Goal: Information Seeking & Learning: Learn about a topic

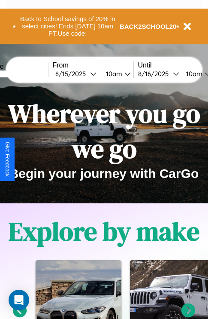
scroll to position [132, 0]
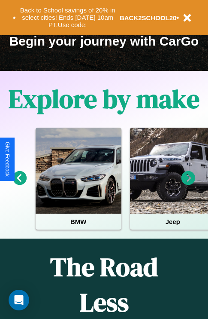
click at [19, 184] on icon at bounding box center [20, 178] width 14 height 14
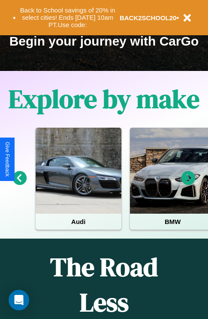
click at [19, 184] on icon at bounding box center [20, 178] width 14 height 14
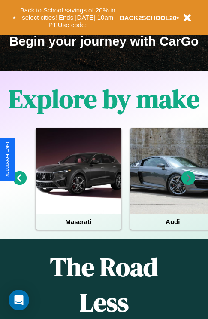
click at [189, 184] on icon at bounding box center [189, 178] width 14 height 14
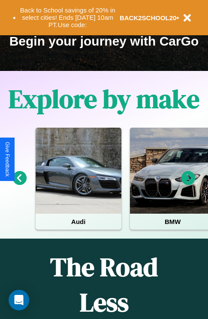
click at [189, 184] on icon at bounding box center [189, 178] width 14 height 14
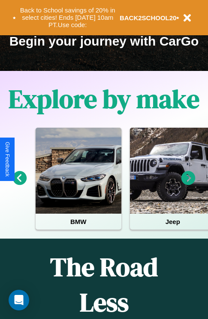
click at [189, 184] on icon at bounding box center [189, 178] width 14 height 14
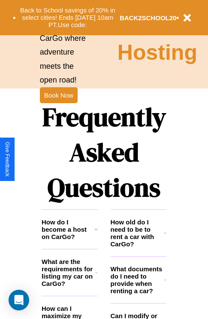
scroll to position [1042, 0]
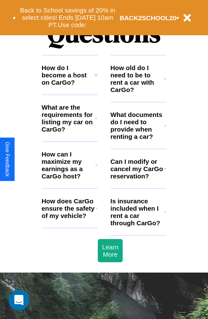
click at [166, 82] on icon at bounding box center [165, 78] width 3 height 7
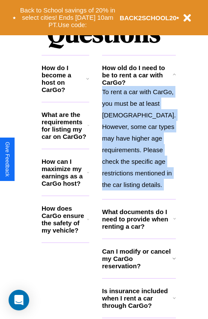
scroll to position [1060, 0]
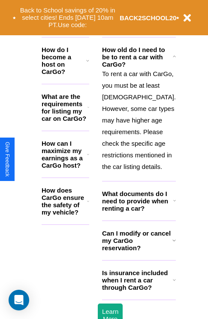
click at [173, 244] on icon at bounding box center [174, 240] width 3 height 7
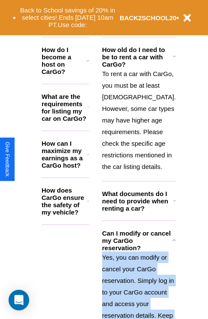
click at [173, 241] on polyline at bounding box center [174, 239] width 3 height 1
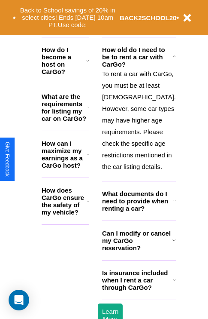
click at [89, 64] on icon at bounding box center [87, 60] width 3 height 7
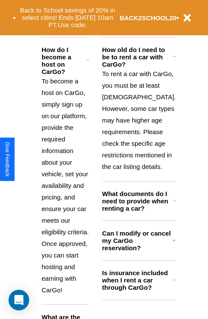
scroll to position [1111, 0]
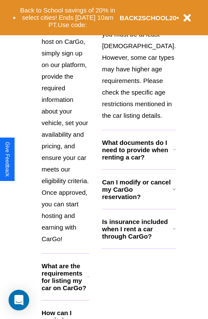
click at [70, 309] on h3 "How can I maximize my earnings as a CarGo host?" at bounding box center [65, 323] width 46 height 29
click at [174, 153] on icon at bounding box center [175, 149] width 3 height 7
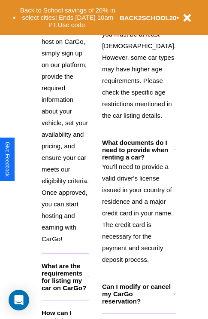
click at [89, 320] on icon at bounding box center [88, 323] width 2 height 7
